Goal: Check status: Check status

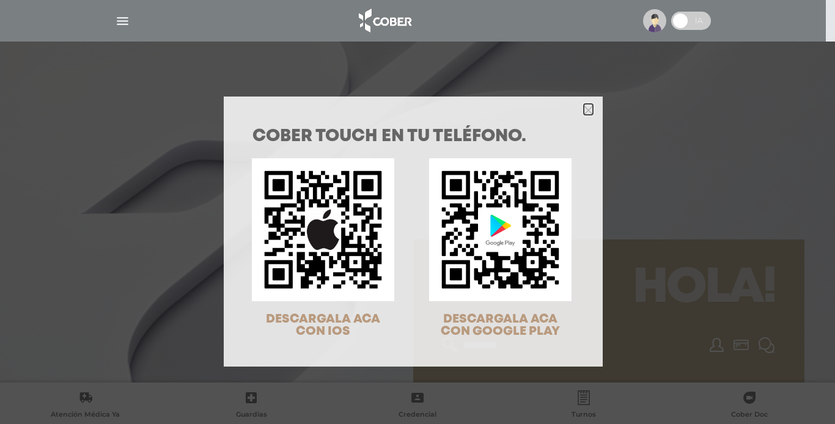
click at [583, 111] on icon "Close" at bounding box center [587, 110] width 9 height 9
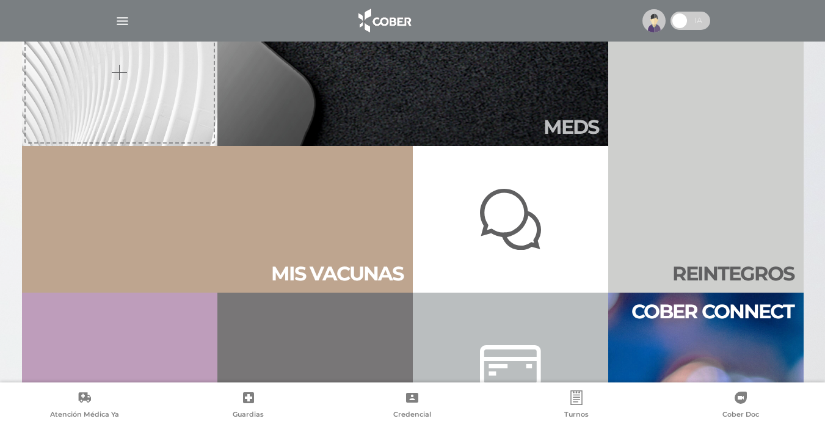
scroll to position [367, 0]
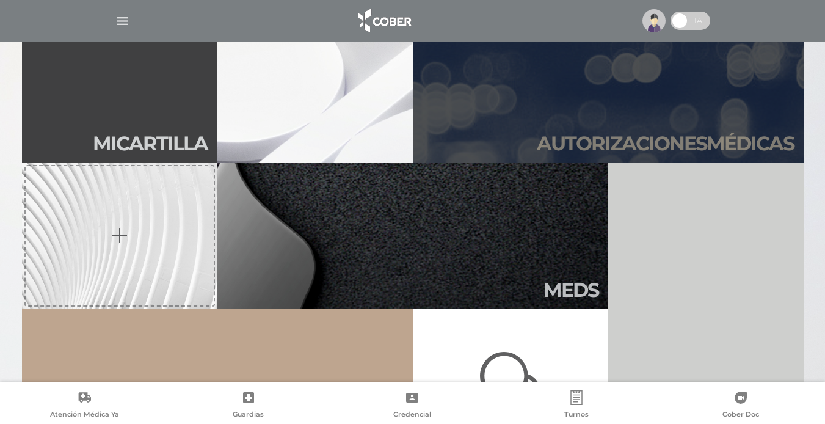
click at [646, 137] on h2 "Autori zaciones médicas" at bounding box center [665, 143] width 257 height 23
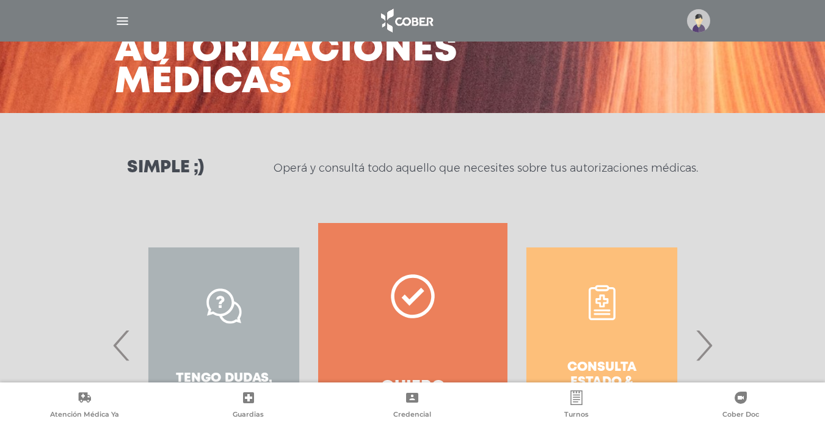
scroll to position [183, 0]
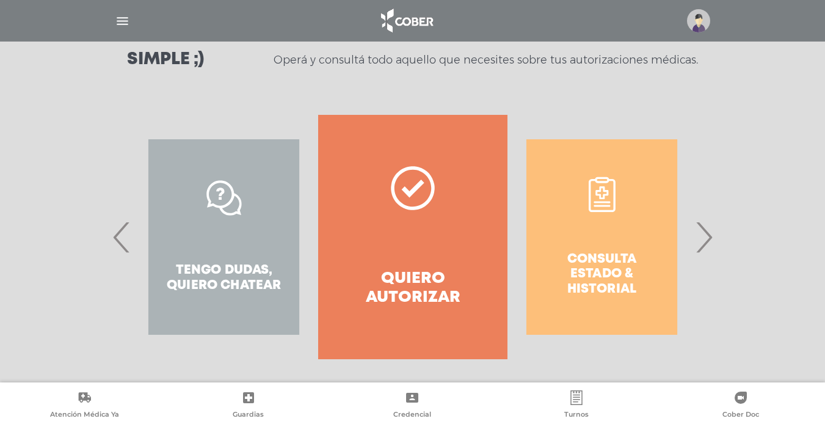
click at [620, 269] on div "Consulta estado & historial" at bounding box center [602, 237] width 189 height 244
click at [711, 241] on span "›" at bounding box center [704, 237] width 24 height 66
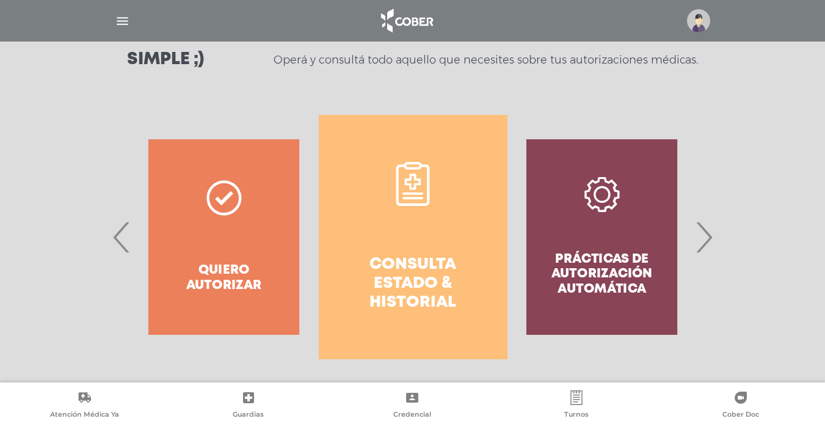
click at [436, 230] on link "Consulta estado & historial" at bounding box center [413, 237] width 189 height 244
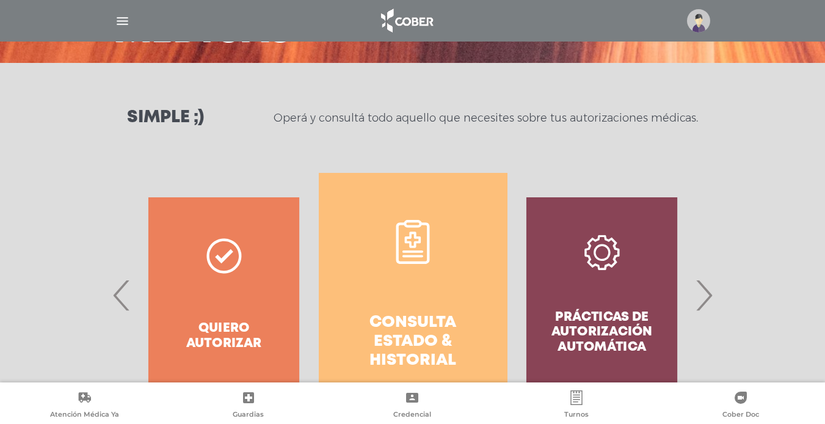
scroll to position [0, 0]
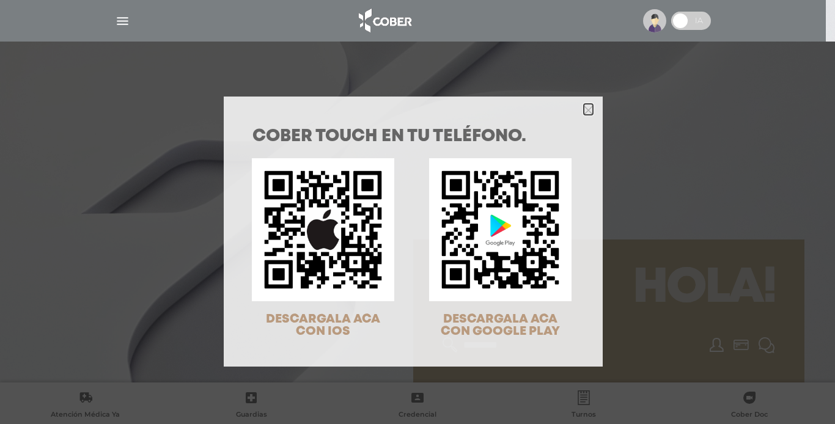
click at [583, 111] on polygon "Close" at bounding box center [587, 110] width 9 height 9
click at [583, 106] on icon "Close" at bounding box center [587, 110] width 9 height 9
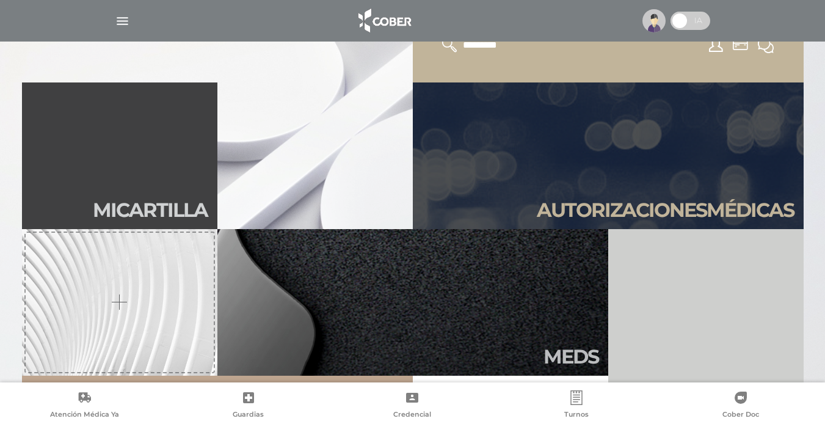
scroll to position [367, 0]
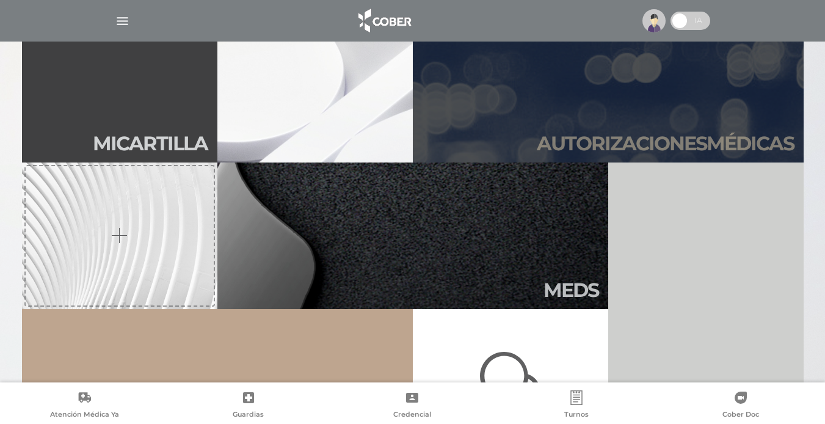
click at [631, 125] on link "Autori zaciones médicas" at bounding box center [608, 89] width 391 height 147
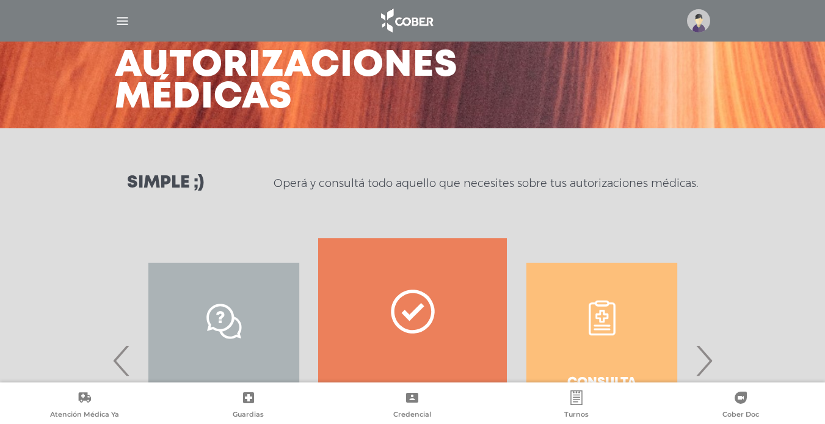
scroll to position [183, 0]
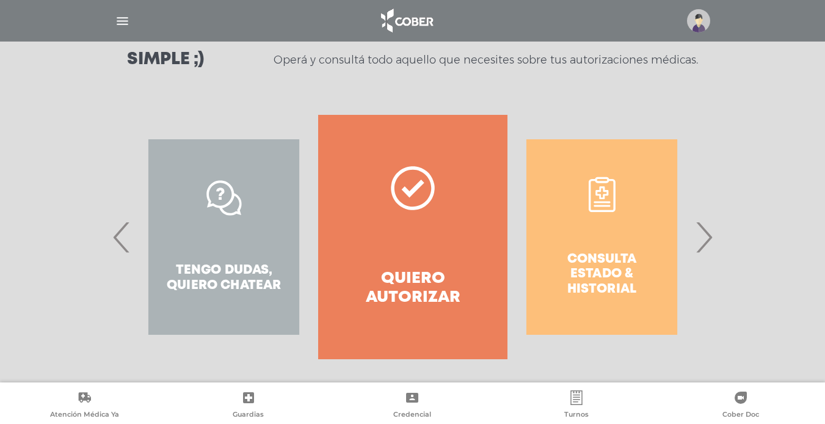
click at [705, 236] on span "›" at bounding box center [704, 237] width 24 height 66
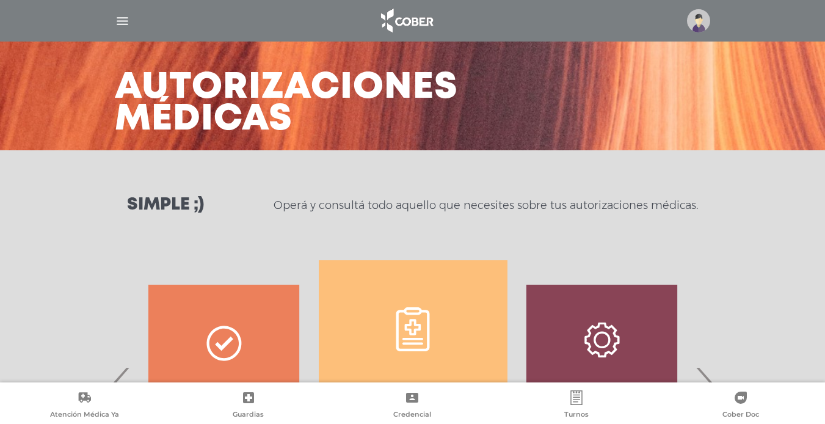
scroll to position [0, 0]
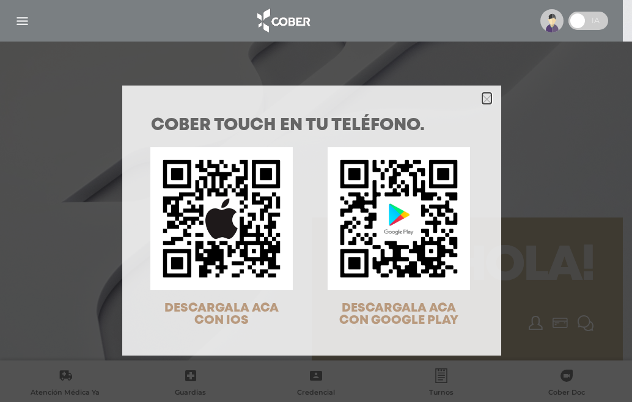
click at [482, 98] on icon "Close" at bounding box center [486, 99] width 9 height 9
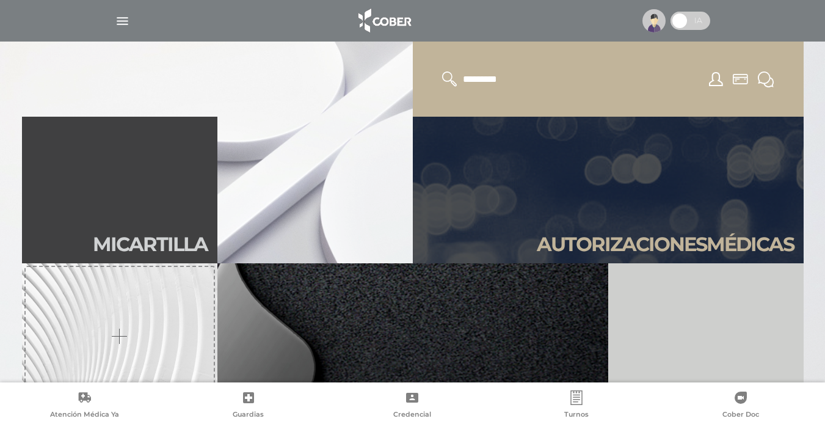
scroll to position [305, 0]
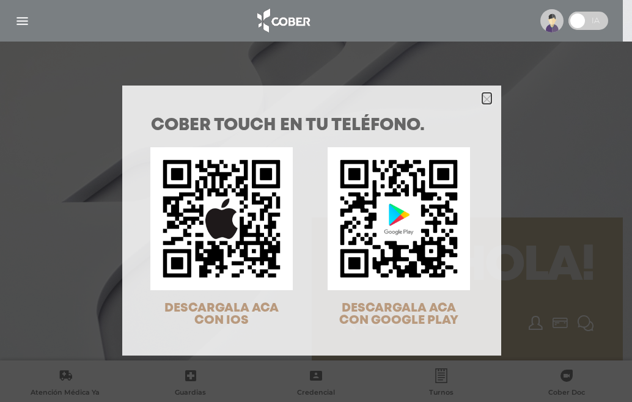
click at [482, 98] on icon "Close" at bounding box center [486, 99] width 9 height 9
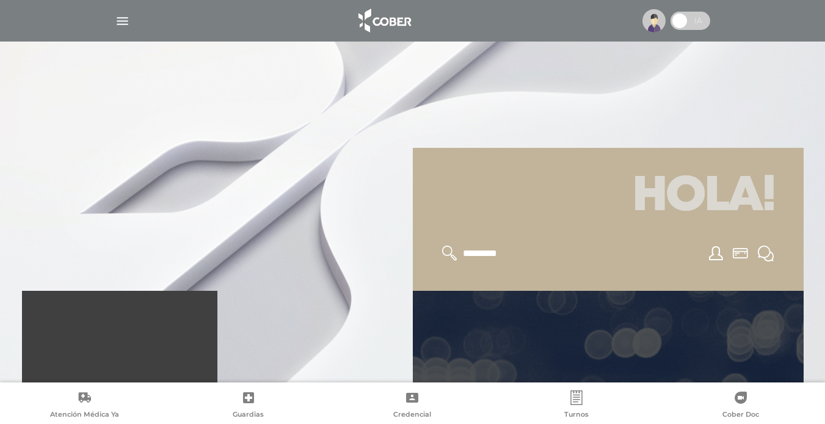
scroll to position [122, 0]
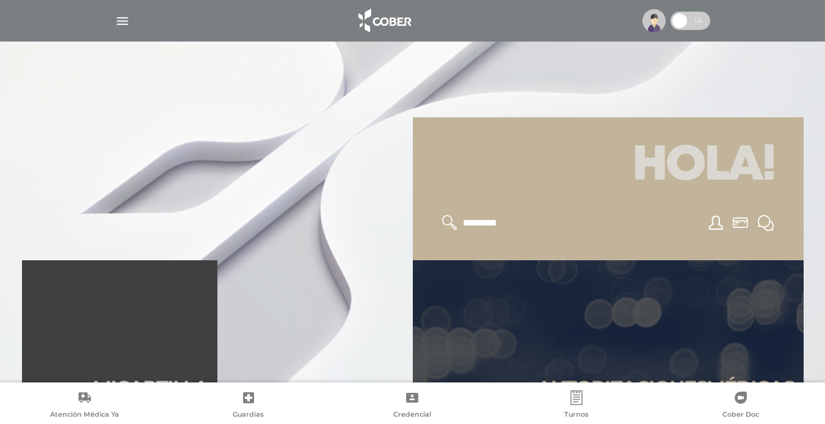
click at [631, 21] on img at bounding box center [654, 20] width 23 height 23
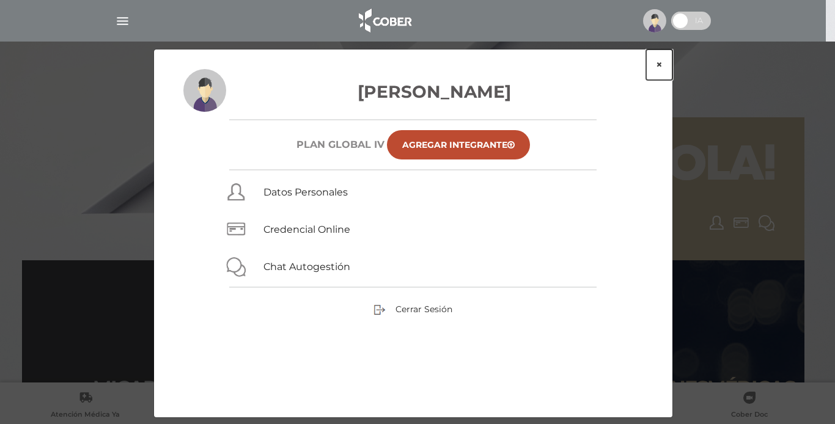
click at [631, 63] on button "×" at bounding box center [659, 64] width 26 height 31
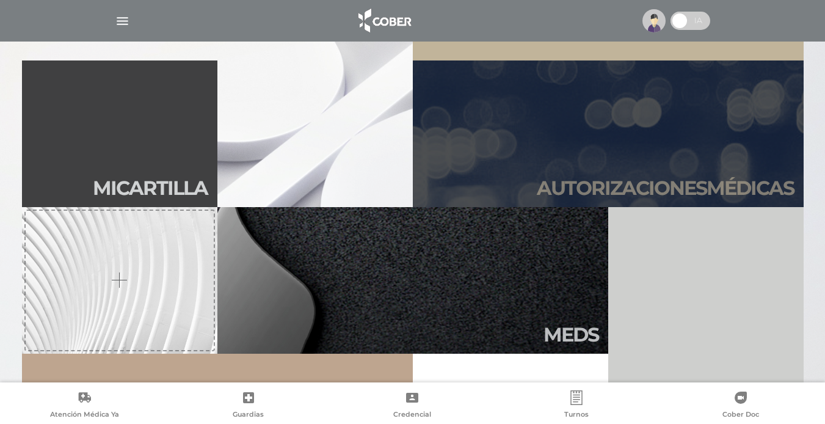
scroll to position [428, 0]
